Goal: Information Seeking & Learning: Understand process/instructions

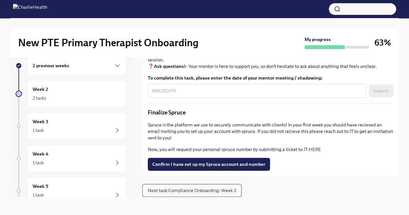
scroll to position [736, 0]
click at [316, 149] on link "HERE" at bounding box center [315, 150] width 12 height 6
click at [318, 149] on link "HERE" at bounding box center [315, 150] width 12 height 6
click at [314, 149] on link "HERE" at bounding box center [315, 150] width 12 height 6
drag, startPoint x: 176, startPoint y: 150, endPoint x: 254, endPoint y: 150, distance: 77.6
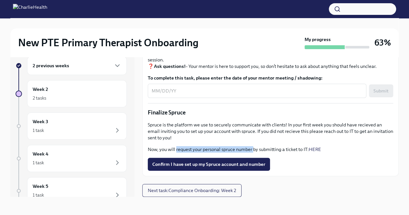
click at [254, 150] on p "Now, you will request your personal spruce number by submitting a ticket to IT:…" at bounding box center [271, 149] width 246 height 6
copy p "request your personal spruce number"
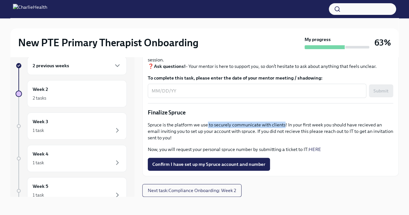
drag, startPoint x: 208, startPoint y: 124, endPoint x: 283, endPoint y: 123, distance: 75.7
click at [283, 123] on p "Spruce is the platform we use to securely communicate with clients! In your fir…" at bounding box center [271, 131] width 246 height 19
copy p "to securely communicate with clients"
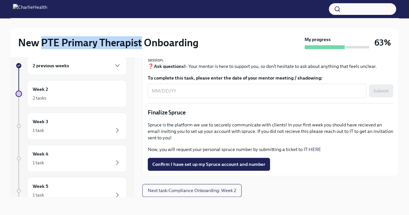
drag, startPoint x: 41, startPoint y: 43, endPoint x: 142, endPoint y: 38, distance: 101.1
click at [142, 38] on h2 "New PTE Primary Therapist Onboarding" at bounding box center [108, 42] width 180 height 13
copy h2 "PTE Primary Therapist"
click at [218, 191] on span "Next task : Compliance Onboarding: Week 2" at bounding box center [192, 190] width 88 height 6
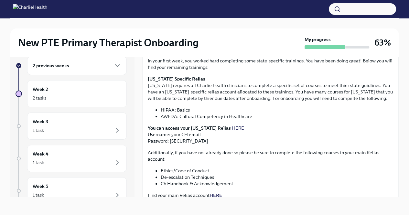
scroll to position [124, 0]
click at [232, 126] on link "HERE" at bounding box center [238, 128] width 12 height 6
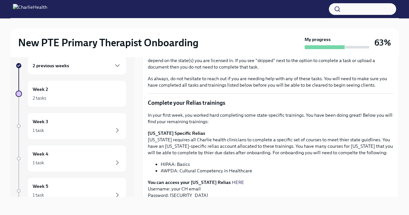
scroll to position [117, 0]
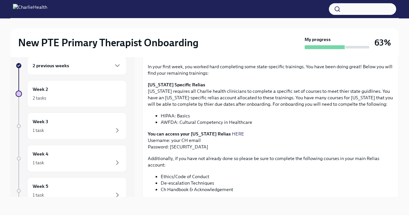
click at [232, 132] on link "HERE" at bounding box center [238, 134] width 12 height 6
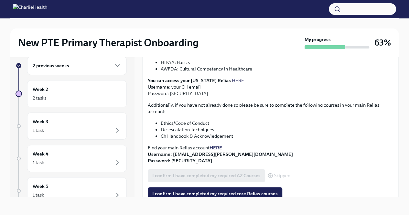
scroll to position [187, 0]
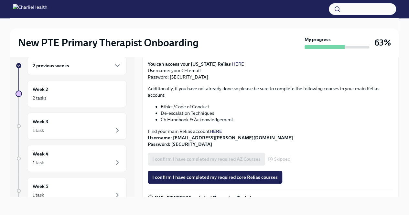
click at [217, 130] on strong "HERE" at bounding box center [216, 131] width 13 height 6
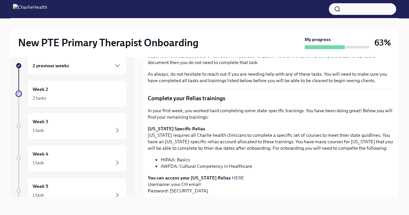
scroll to position [0, 0]
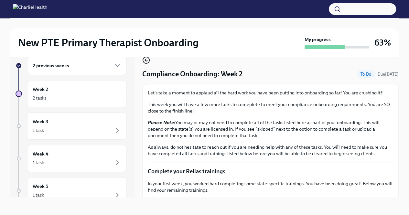
click at [147, 62] on icon "button" at bounding box center [146, 60] width 8 height 8
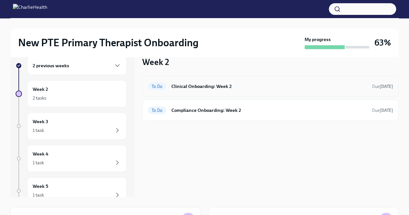
click at [253, 88] on h6 "Clinical Onboarding: Week 2" at bounding box center [269, 86] width 196 height 7
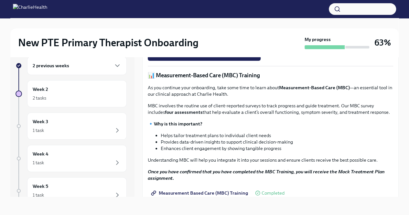
scroll to position [202, 0]
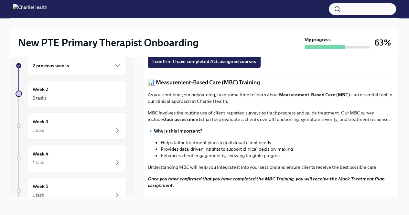
click at [223, 49] on strong "Access Your Docebo Training Here!" at bounding box center [191, 47] width 75 height 6
